Goal: Use online tool/utility: Utilize a website feature to perform a specific function

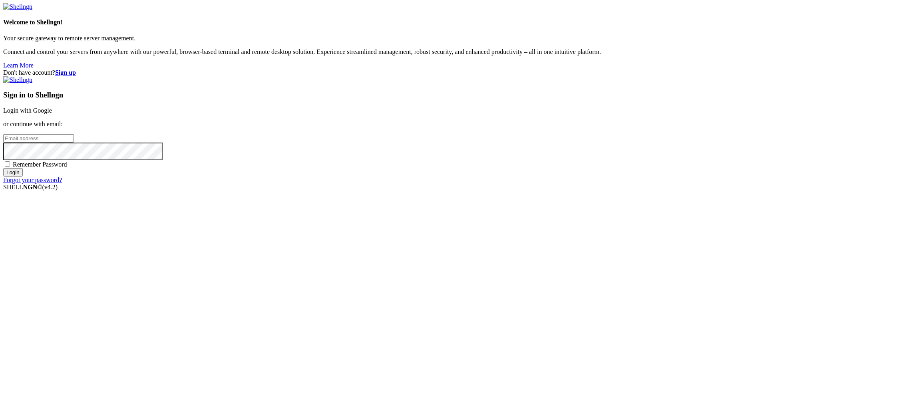
click at [307, 149] on div "Don't have account? Sign up Sign in to Shellngn Login with Google or continue w…" at bounding box center [451, 126] width 897 height 115
click at [52, 114] on link "Login with Google" at bounding box center [27, 110] width 49 height 7
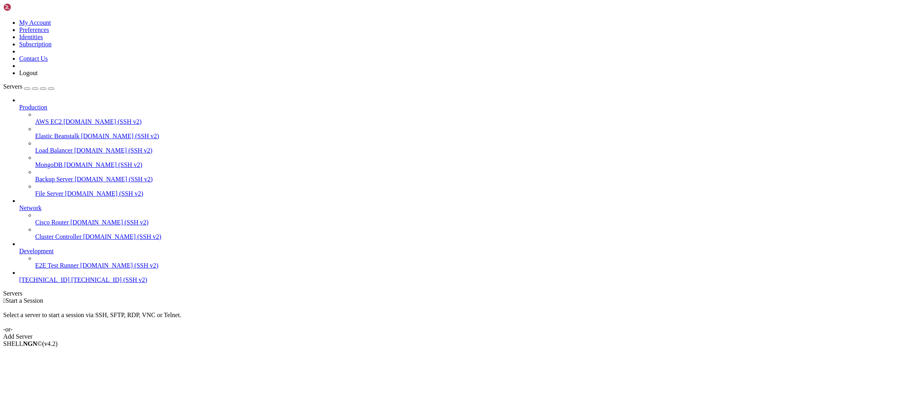
click at [71, 283] on span "[TECHNICAL_ID] (SSH v2)" at bounding box center [109, 280] width 76 height 7
click at [80, 269] on span "[DOMAIN_NAME] (SSH v2)" at bounding box center [119, 265] width 78 height 7
click at [71, 283] on span "[TECHNICAL_ID] (SSH v2)" at bounding box center [109, 280] width 76 height 7
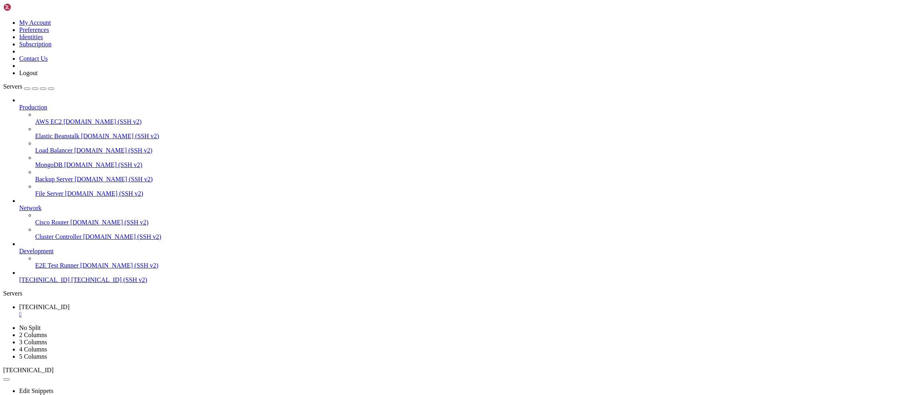
drag, startPoint x: 237, startPoint y: 482, endPoint x: 259, endPoint y: 457, distance: 33.7
drag, startPoint x: 229, startPoint y: 554, endPoint x: 161, endPoint y: 553, distance: 67.2
